Goal: Task Accomplishment & Management: Manage account settings

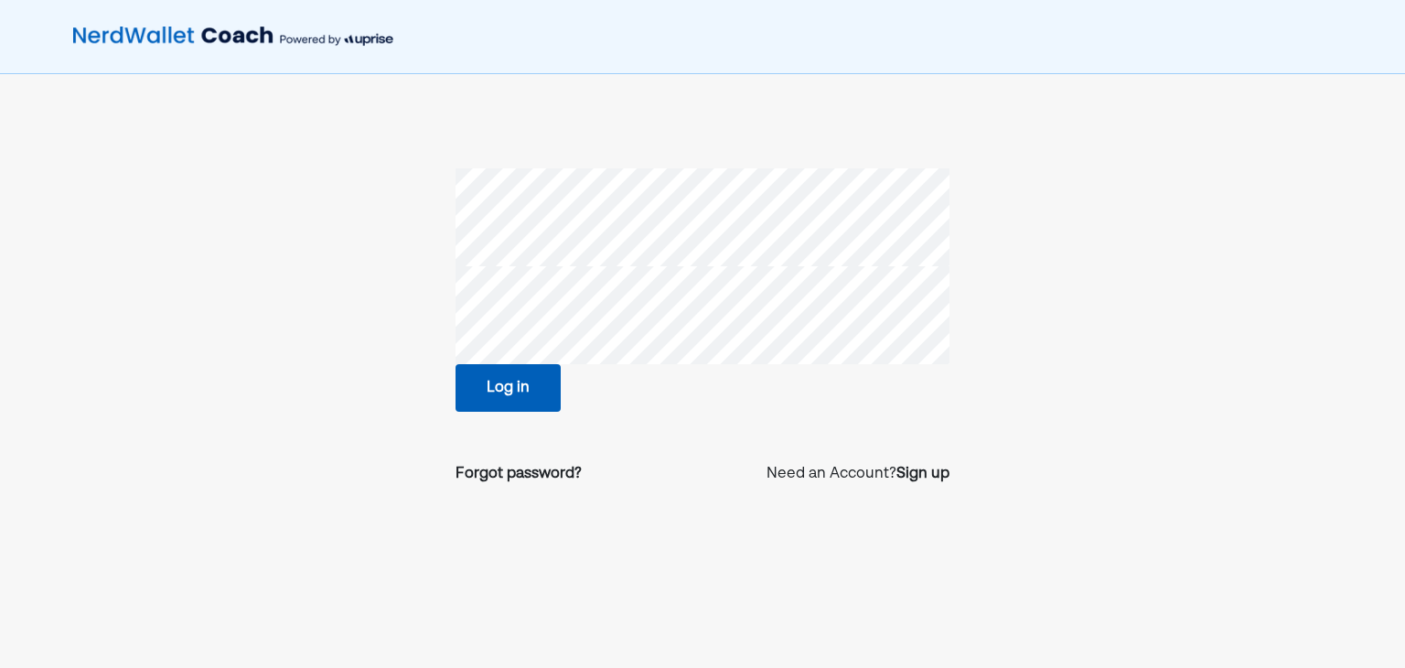
click at [530, 388] on button "Log in" at bounding box center [507, 388] width 105 height 48
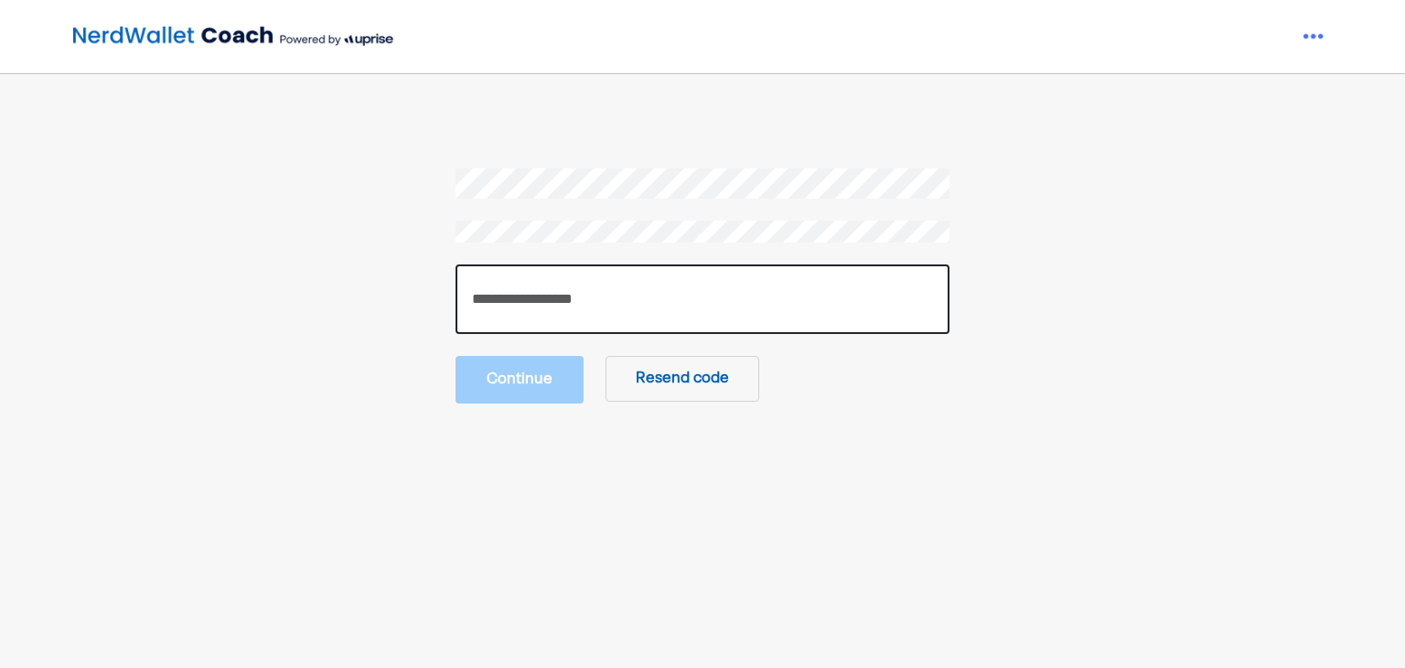
click at [755, 282] on input "number" at bounding box center [702, 299] width 494 height 70
paste input "******"
type input "******"
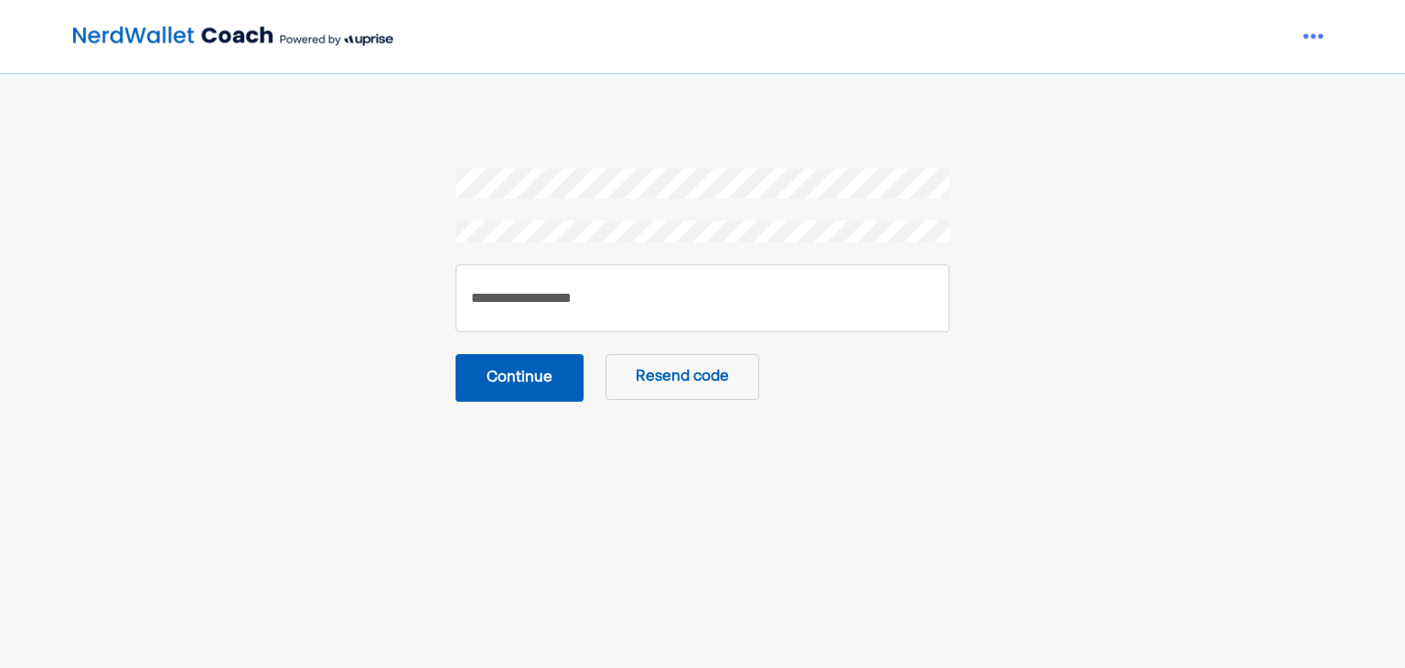
click at [533, 372] on button "Continue" at bounding box center [519, 378] width 128 height 48
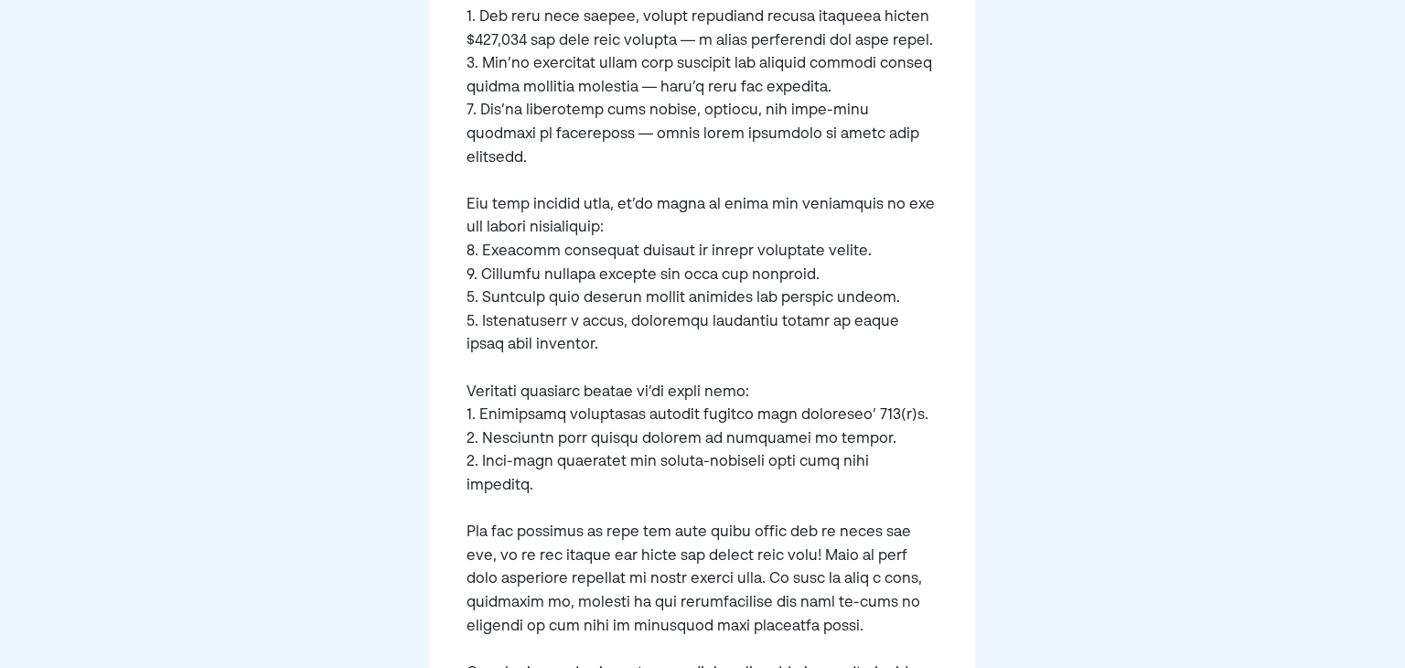
scroll to position [699, 0]
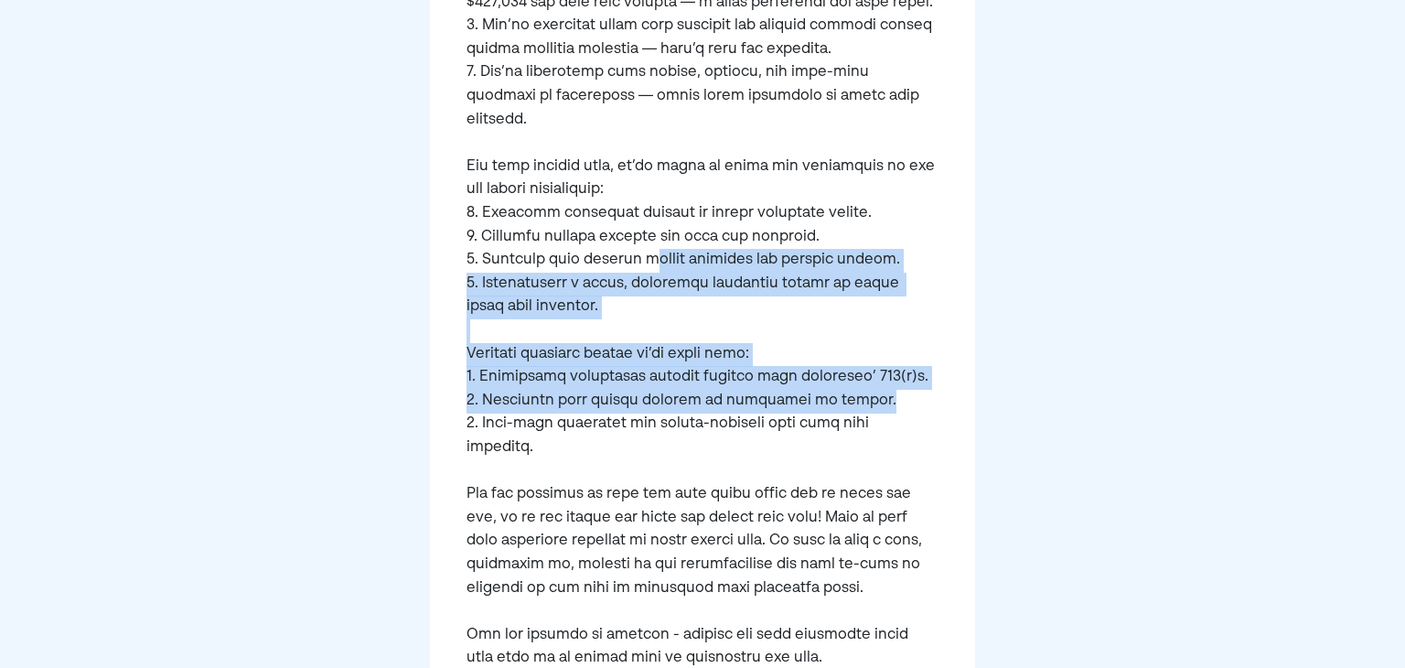
drag, startPoint x: 693, startPoint y: 228, endPoint x: 629, endPoint y: 198, distance: 70.4
click at [629, 198] on div at bounding box center [702, 137] width 544 height 1227
click at [629, 198] on pre at bounding box center [701, 156] width 471 height 1030
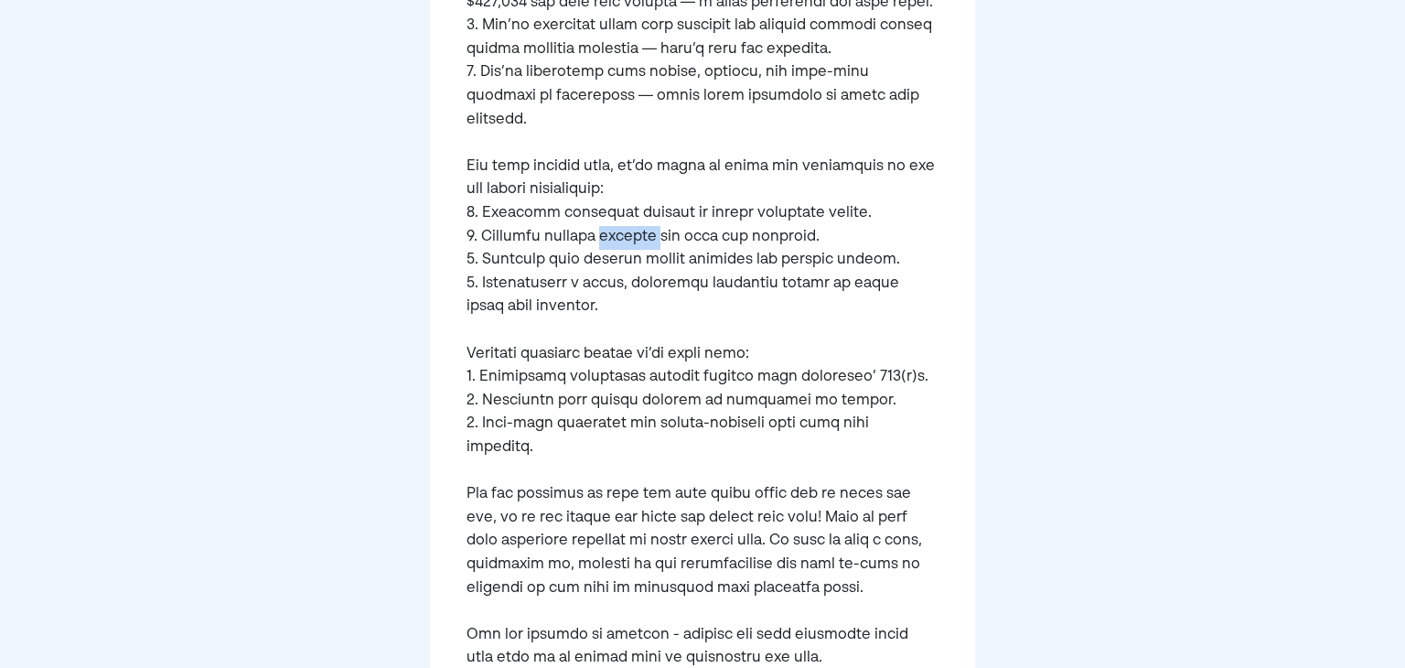
click at [629, 198] on pre at bounding box center [701, 156] width 471 height 1030
click at [894, 274] on pre at bounding box center [701, 156] width 471 height 1030
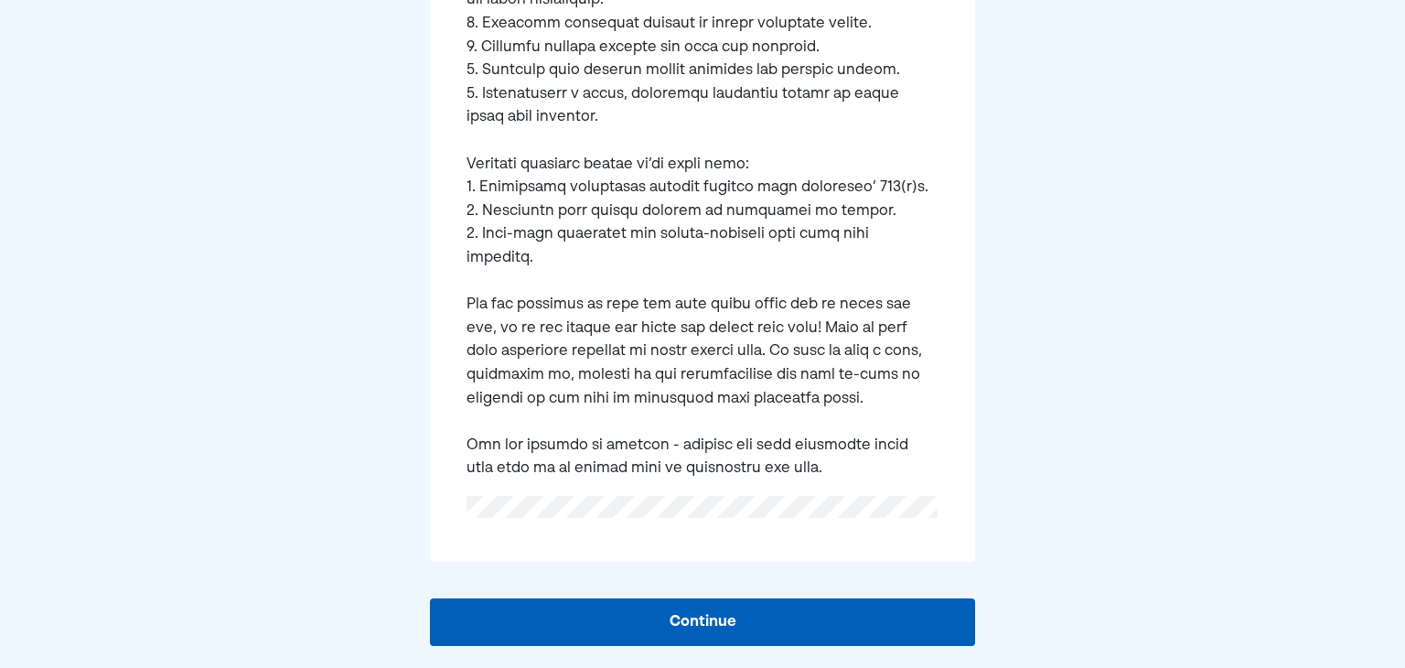
scroll to position [895, 0]
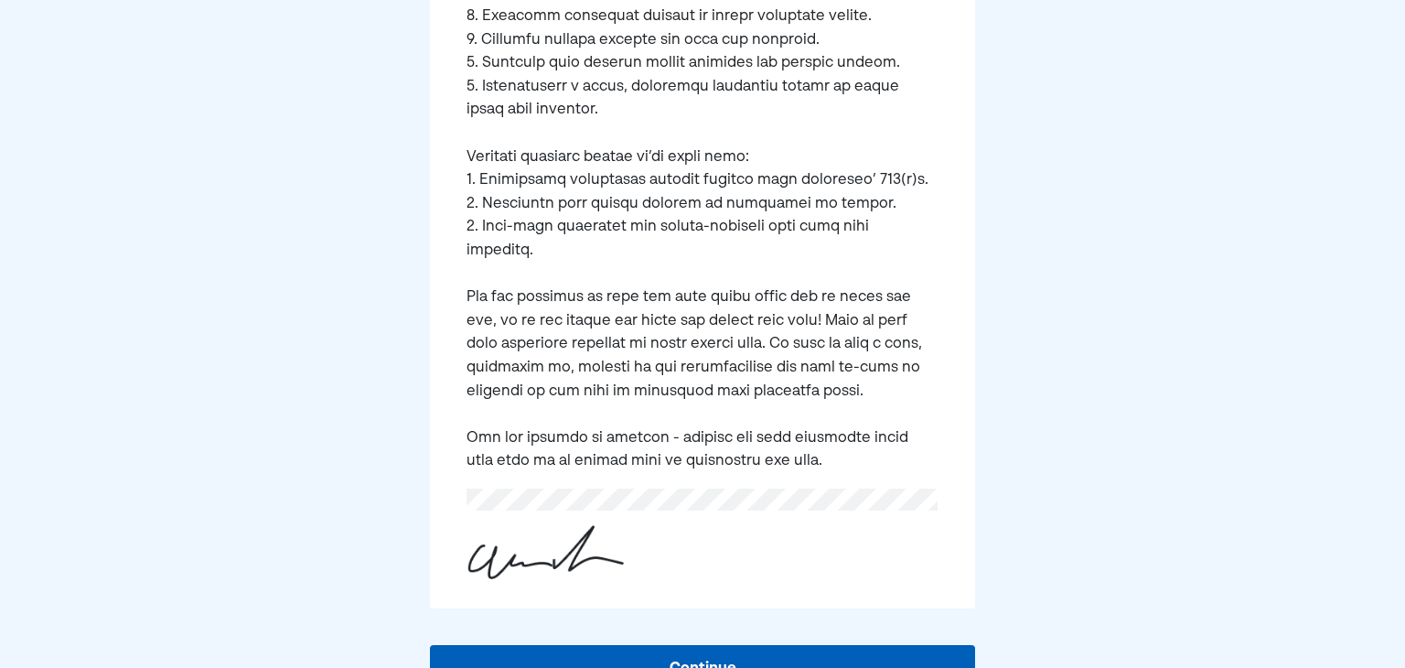
click at [735, 645] on button "Continue" at bounding box center [702, 669] width 544 height 48
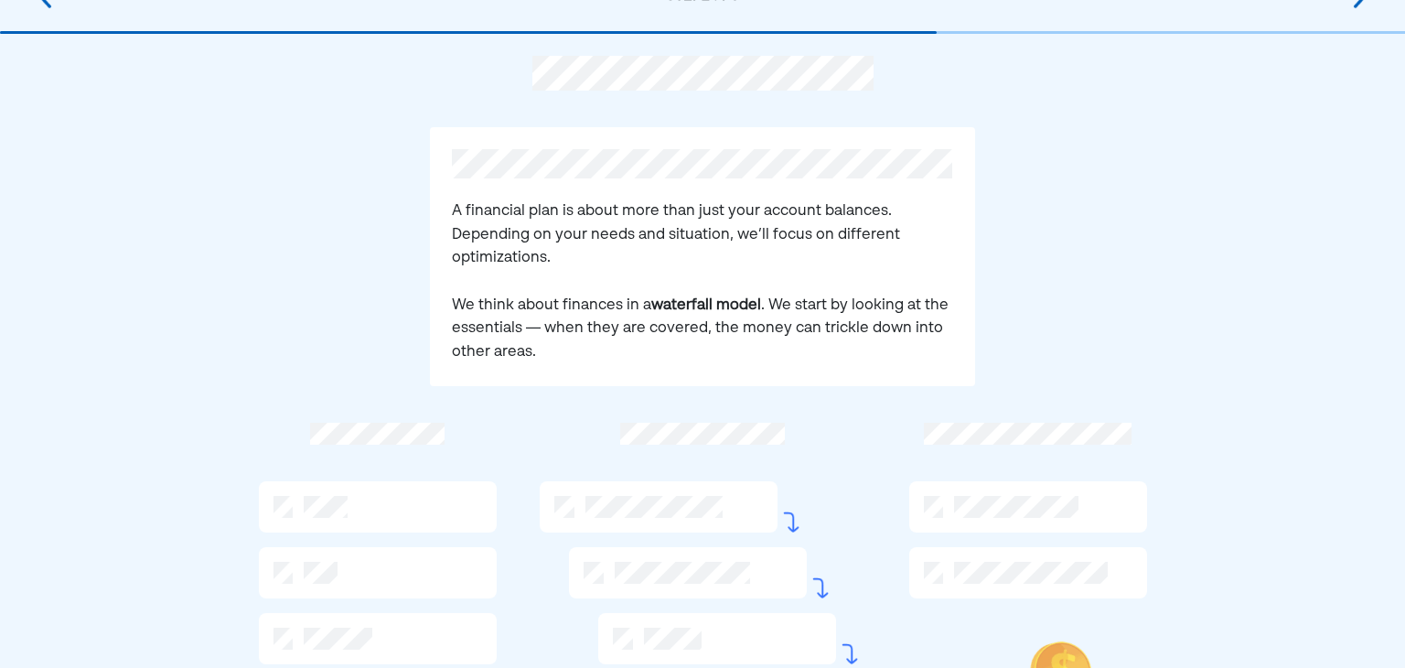
scroll to position [0, 0]
